Goal: Obtain resource: Download file/media

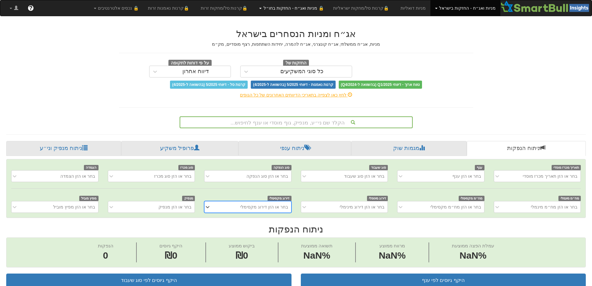
scroll to position [0, 5]
click at [322, 122] on div "הקלד שם ני״ע, מנפיק, גוף מוסדי או ענף לחיפוש..." at bounding box center [296, 122] width 232 height 11
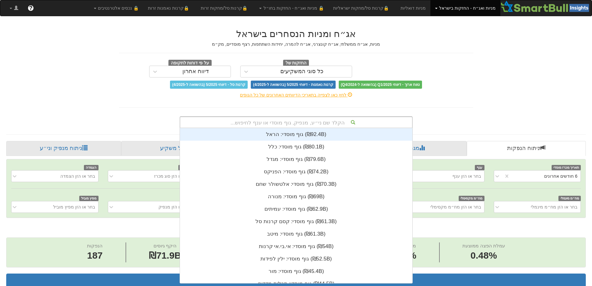
scroll to position [0, 1133]
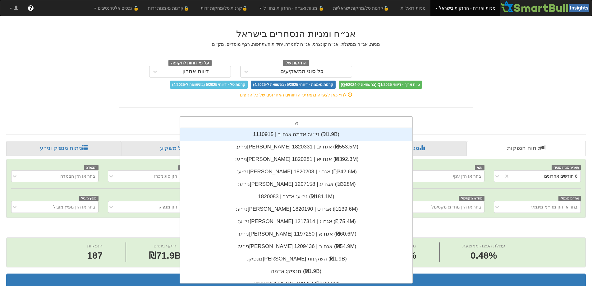
type input "[PERSON_NAME]"
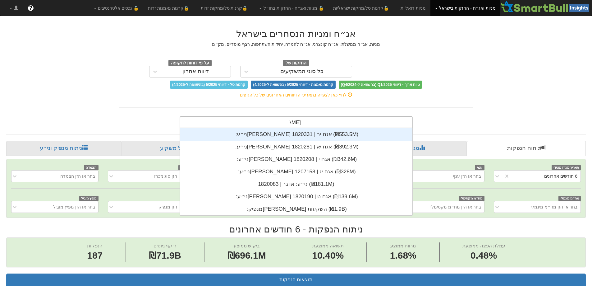
click at [306, 132] on div "ני״ע: ‏[PERSON_NAME] אגח יב | 1820331 ‎(₪553.5M)‎" at bounding box center [296, 134] width 232 height 12
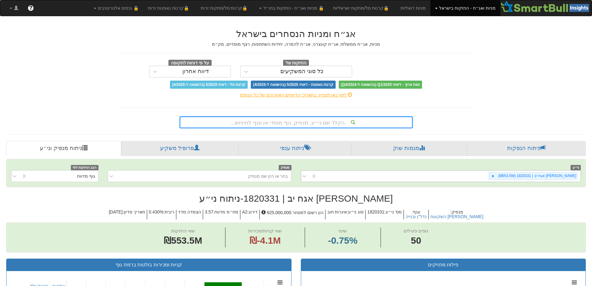
click at [499, 176] on div "[PERSON_NAME] אגח יב | 1820331 (₪553.5M)" at bounding box center [449, 176] width 264 height 10
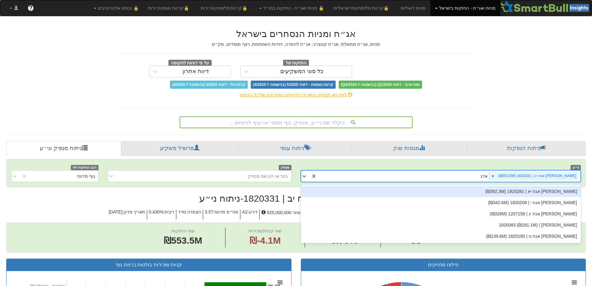
type input "[PERSON_NAME]"
click at [542, 190] on div "[PERSON_NAME] אגח יא | 1820281 (₪392.3M)" at bounding box center [441, 191] width 280 height 11
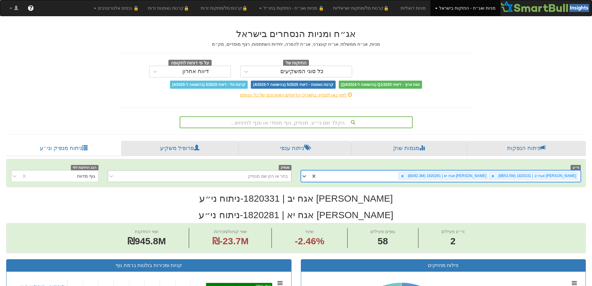
click at [245, 177] on div "בחר או הזן שם מנפיק" at bounding box center [204, 176] width 173 height 10
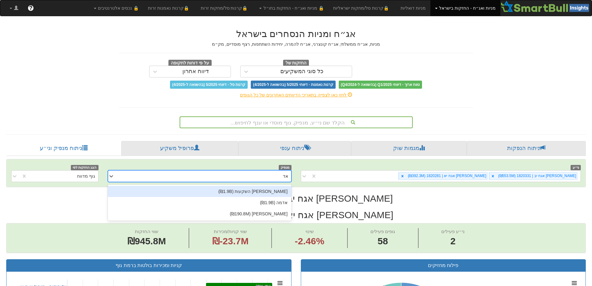
type input "[PERSON_NAME]"
click at [272, 192] on div "[PERSON_NAME] השקעות (₪1.9B)" at bounding box center [200, 191] width 184 height 11
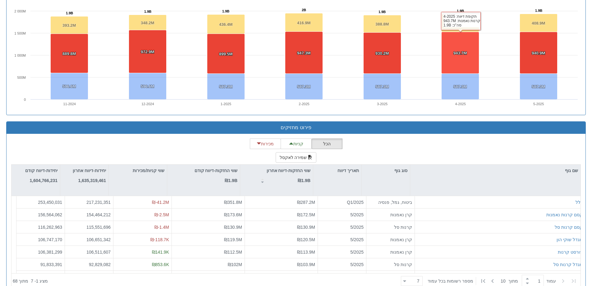
scroll to position [746, 0]
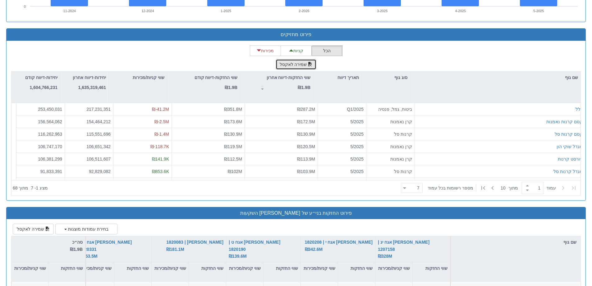
click at [295, 64] on button "שמירה לאקסל" at bounding box center [296, 64] width 41 height 11
